Goal: Use online tool/utility: Utilize a website feature to perform a specific function

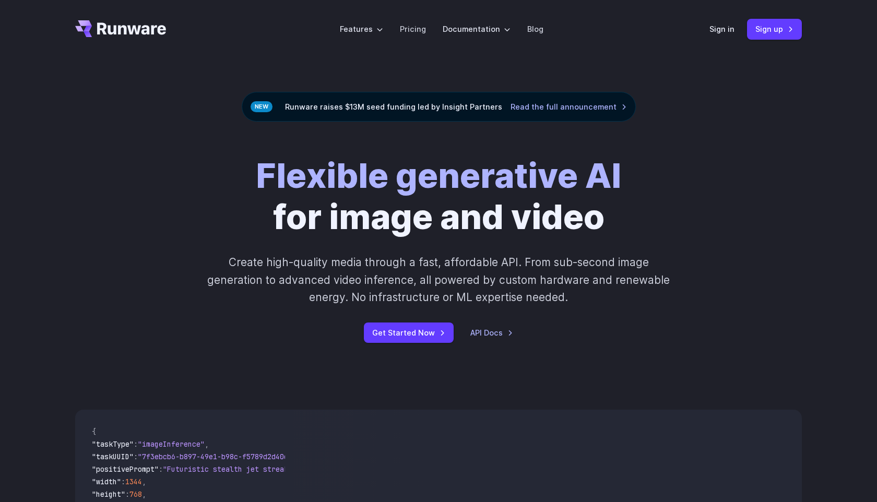
click at [712, 20] on div "Sign in Sign up" at bounding box center [755, 29] width 92 height 20
click at [721, 27] on link "Sign in" at bounding box center [721, 29] width 25 height 12
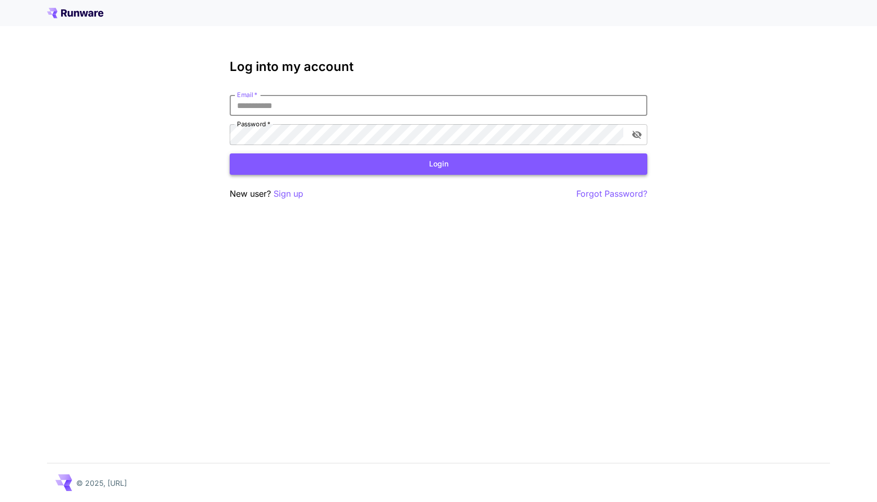
type input "**********"
click at [420, 169] on button "Login" at bounding box center [438, 163] width 417 height 21
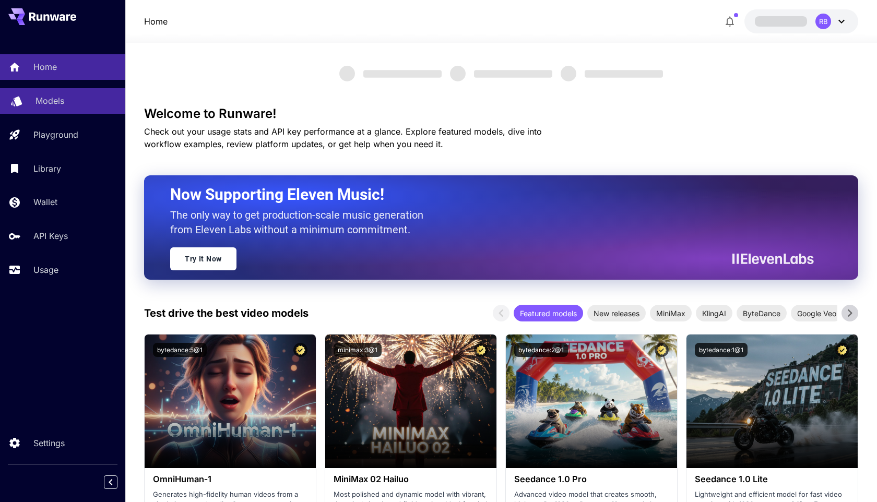
click at [88, 105] on div "Models" at bounding box center [75, 100] width 81 height 13
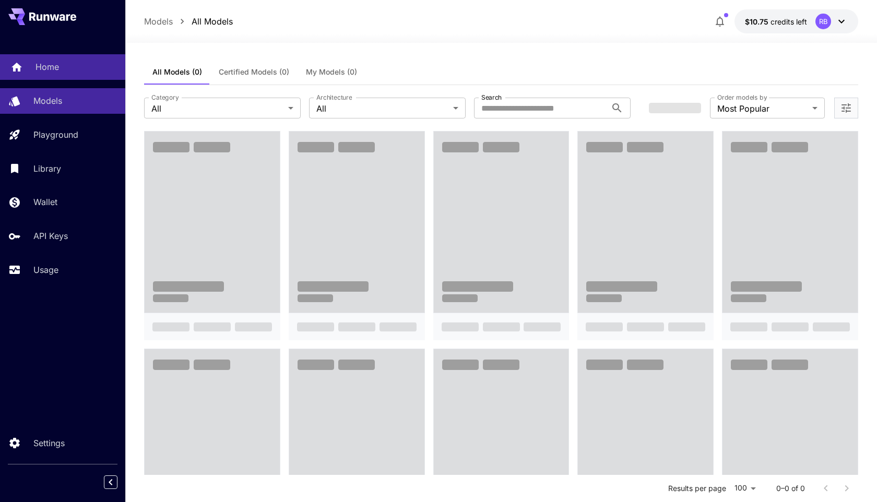
click at [86, 74] on link "Home" at bounding box center [62, 67] width 125 height 26
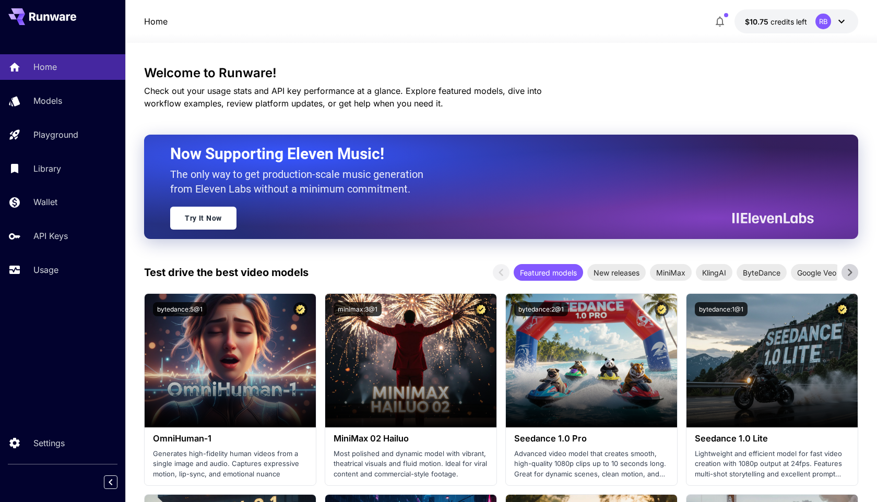
click at [155, 158] on div "Image Inference Video Inference Audio Inference Background Removal Image Upscal…" at bounding box center [176, 191] width 102 height 128
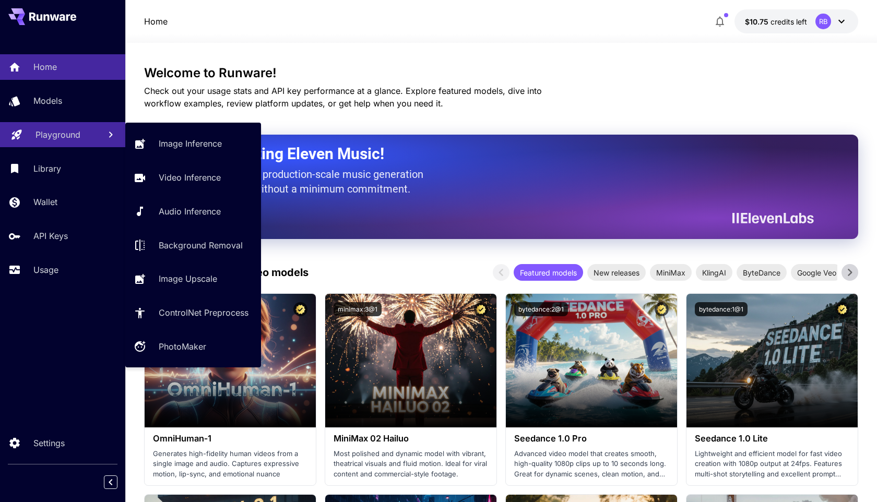
click at [96, 133] on link "Playground" at bounding box center [62, 135] width 125 height 26
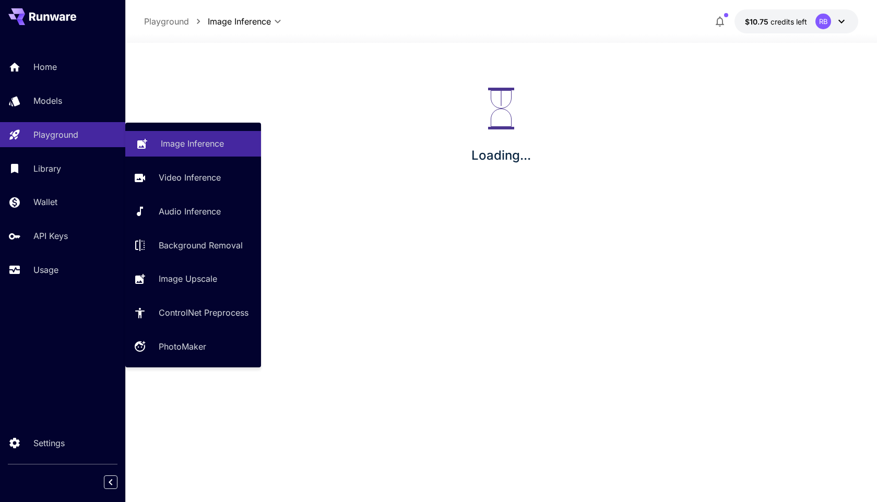
click at [145, 132] on link "Image Inference" at bounding box center [193, 144] width 136 height 26
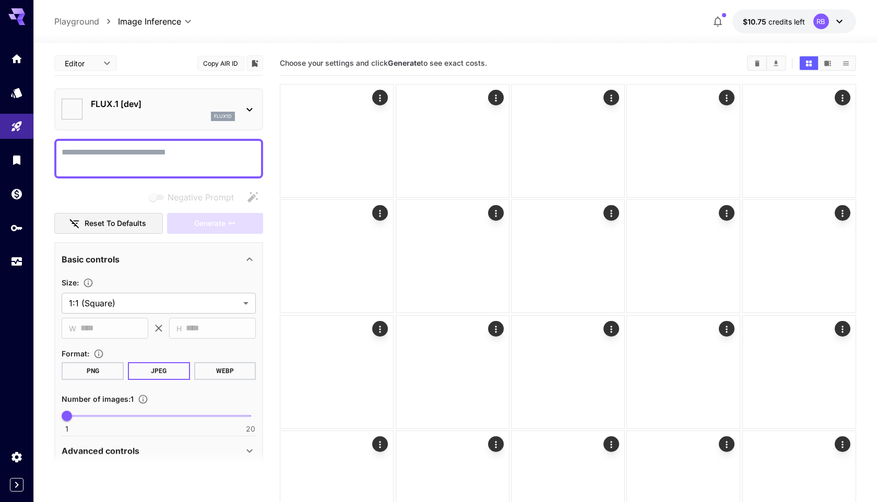
type input "**********"
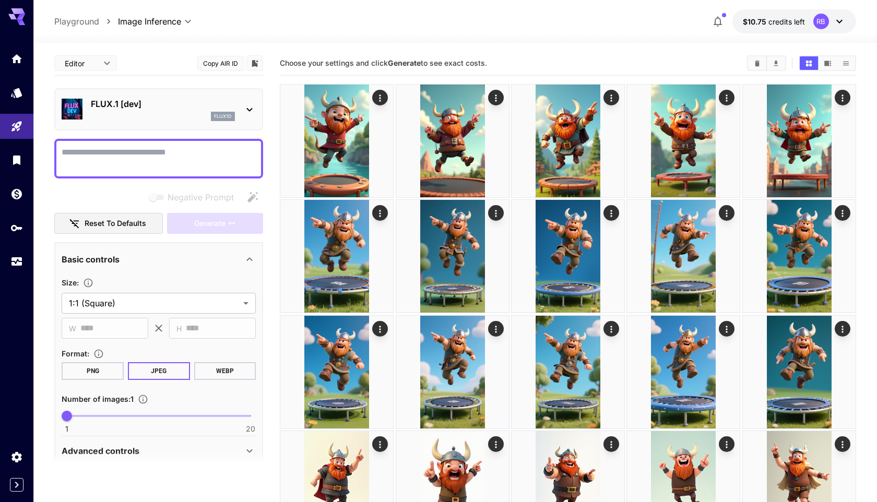
click at [196, 105] on p "FLUX.1 [dev]" at bounding box center [163, 104] width 144 height 13
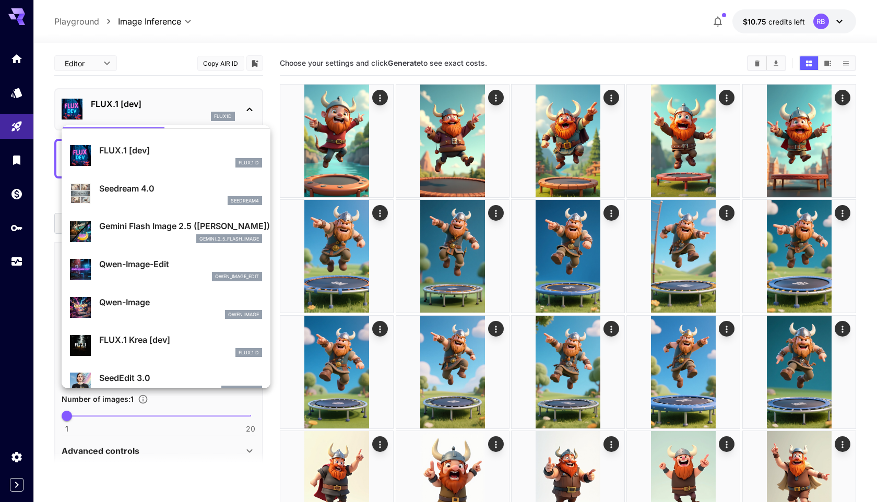
scroll to position [27, 0]
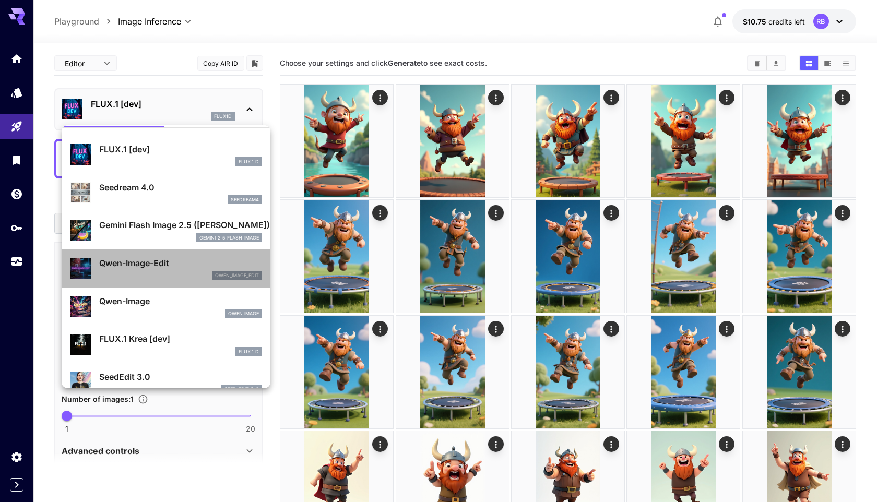
click at [173, 260] on p "Qwen-Image-Edit" at bounding box center [180, 263] width 163 height 13
type input "*"
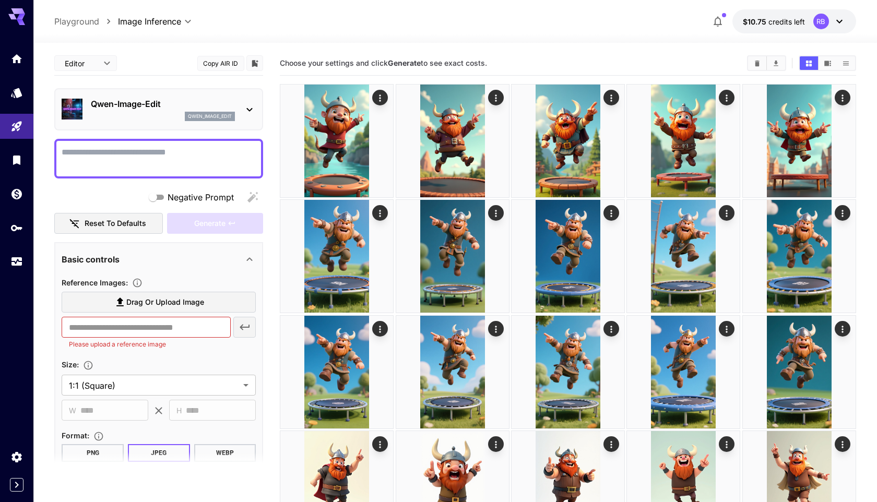
click at [157, 298] on span "Drag or upload image" at bounding box center [165, 302] width 78 height 13
click at [0, 0] on input "Drag or upload image" at bounding box center [0, 0] width 0 height 0
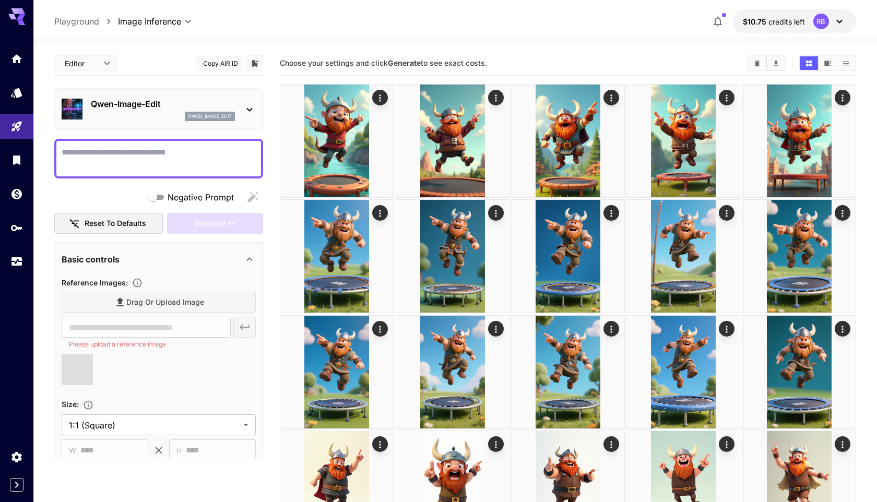
click at [188, 159] on textarea "Negative Prompt" at bounding box center [159, 158] width 194 height 25
type textarea "*"
type input "**********"
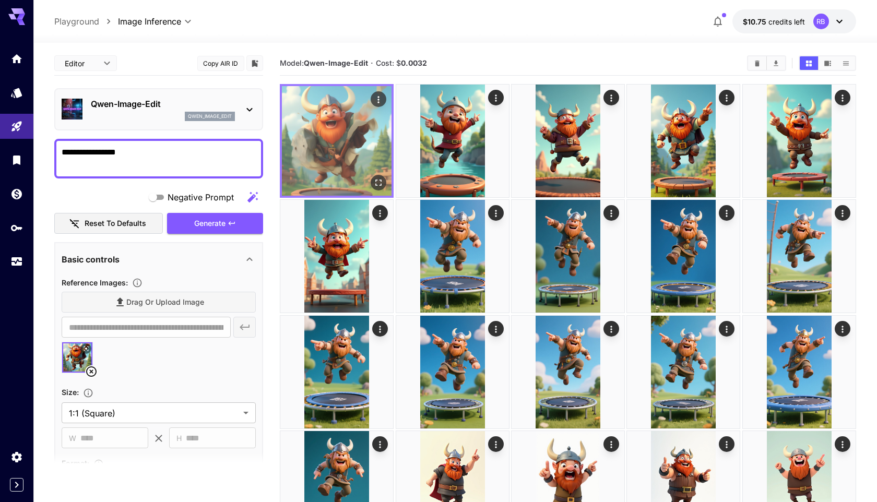
type textarea "**********"
click at [382, 179] on icon "Open in fullscreen" at bounding box center [378, 182] width 10 height 10
